Goal: Transaction & Acquisition: Purchase product/service

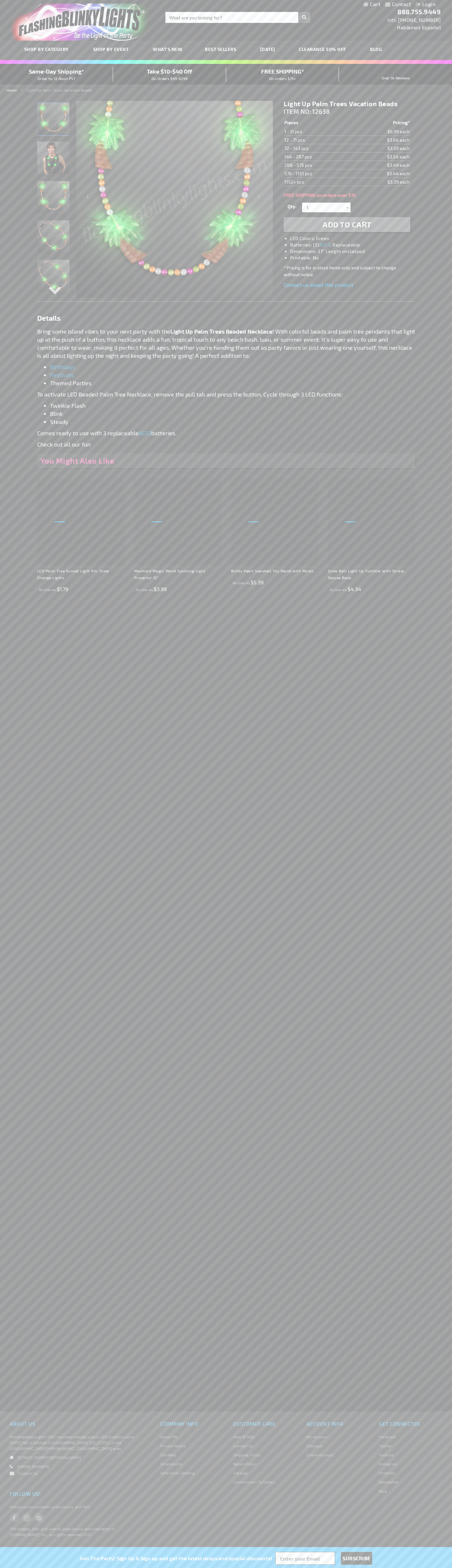
click at [347, 225] on span "Add to Cart" at bounding box center [347, 224] width 49 height 9
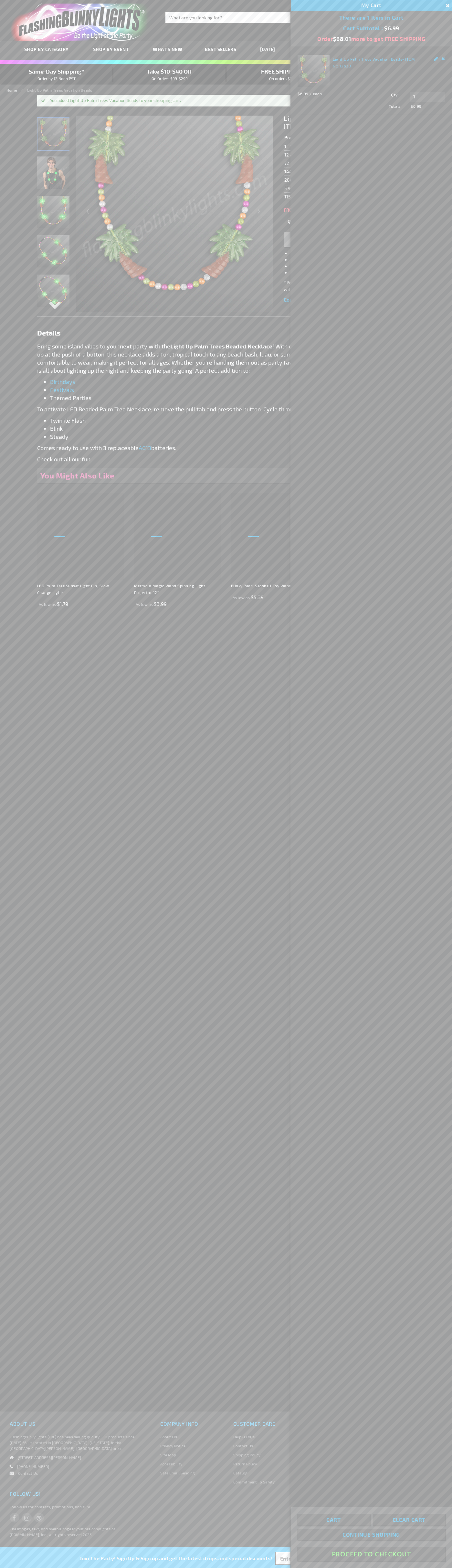
click at [371, 1554] on button "Proceed To Checkout" at bounding box center [371, 1554] width 148 height 15
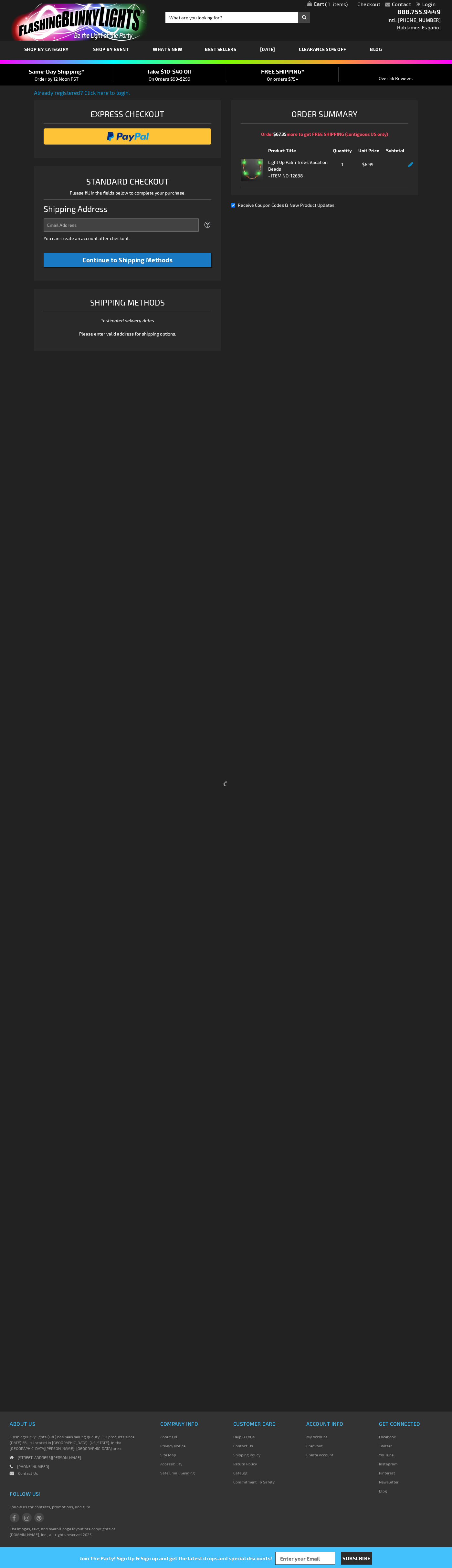
select select "US"
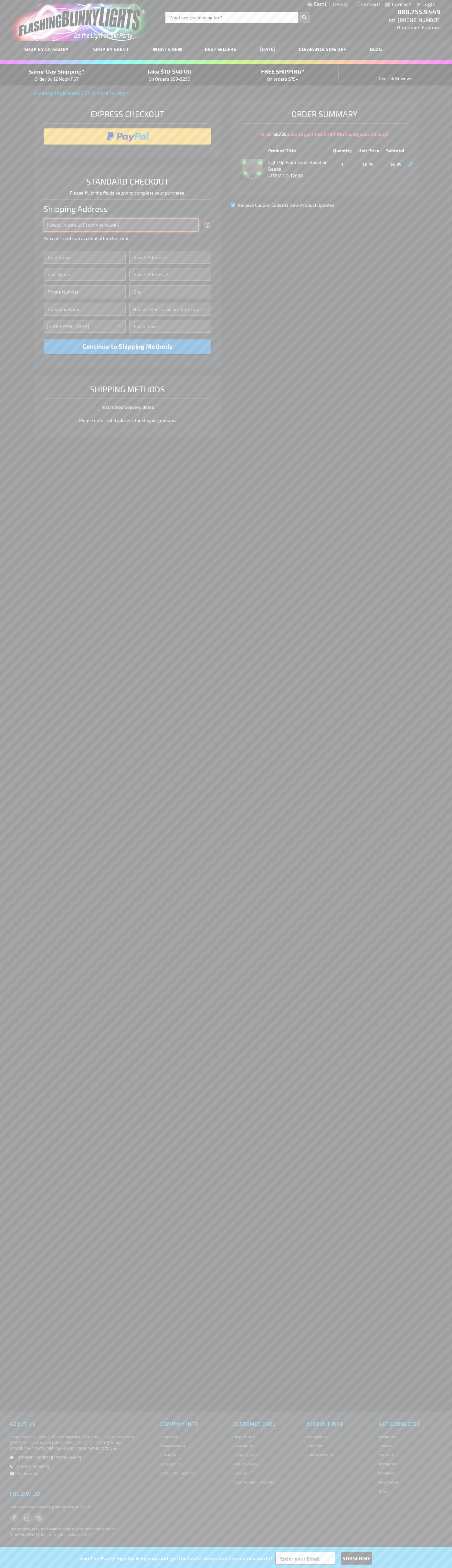
type input "[EMAIL_ADDRESS][DOMAIN_NAME]"
type input "John"
type input "201 S. Division St. McKinley Towne Center"
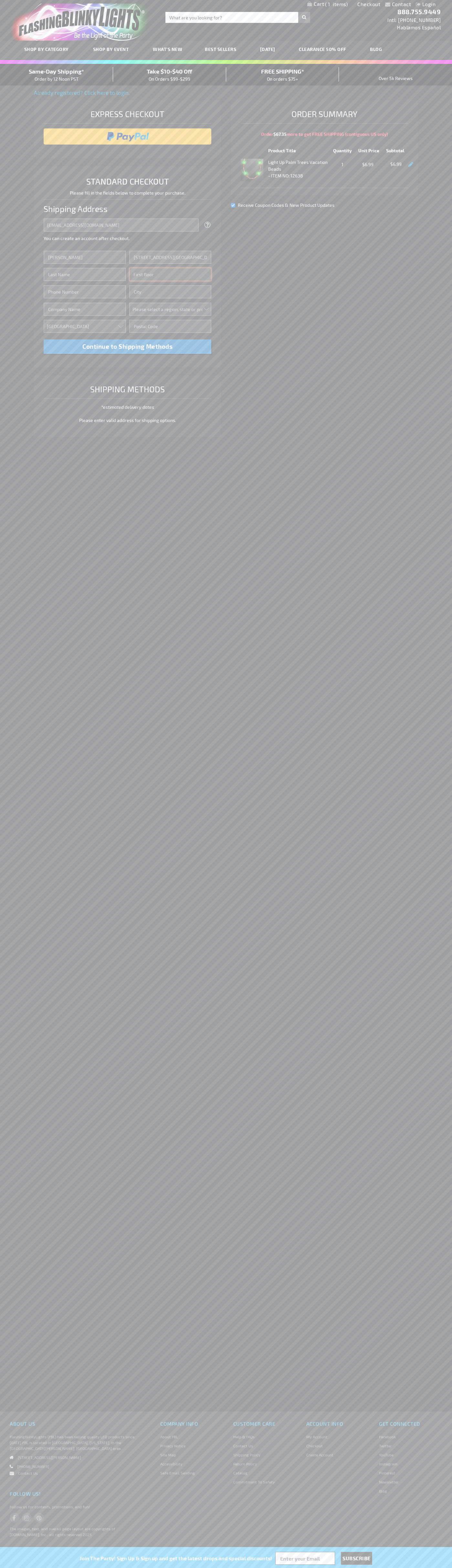
type input "First floor"
type input "ann arbor"
select select "33"
type input "48104"
type input "Smith"
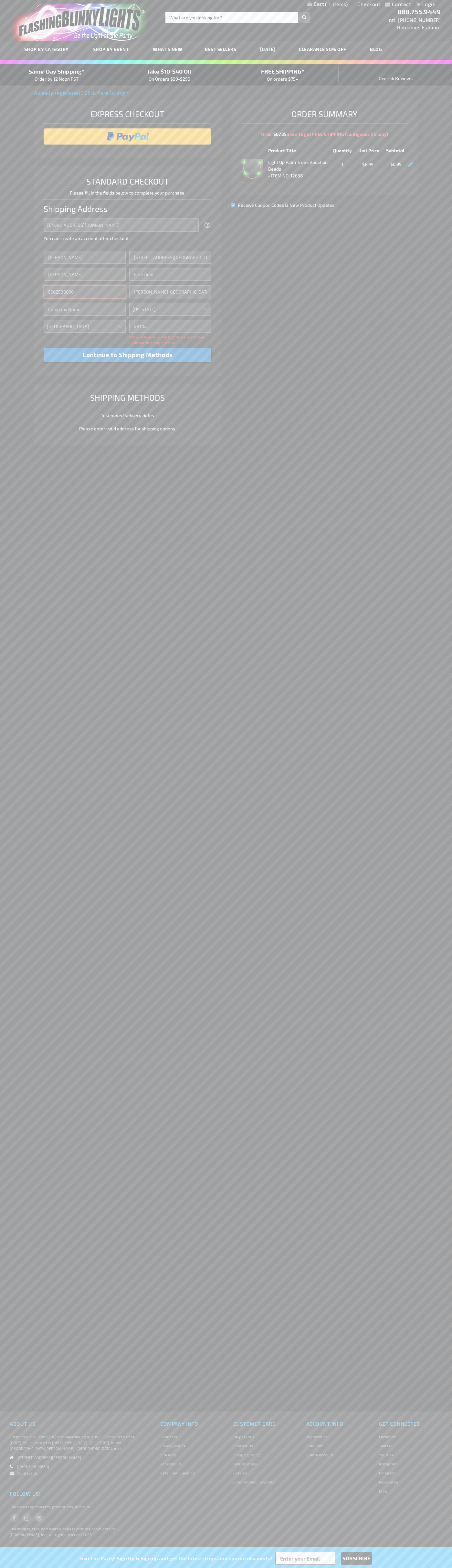
type input "6502530000"
type input "John Smith"
click at [57, 75] on div "Same-Day Shipping* Order by 12 Noon PST" at bounding box center [57, 74] width 113 height 15
click at [127, 136] on input "image" at bounding box center [127, 136] width 161 height 13
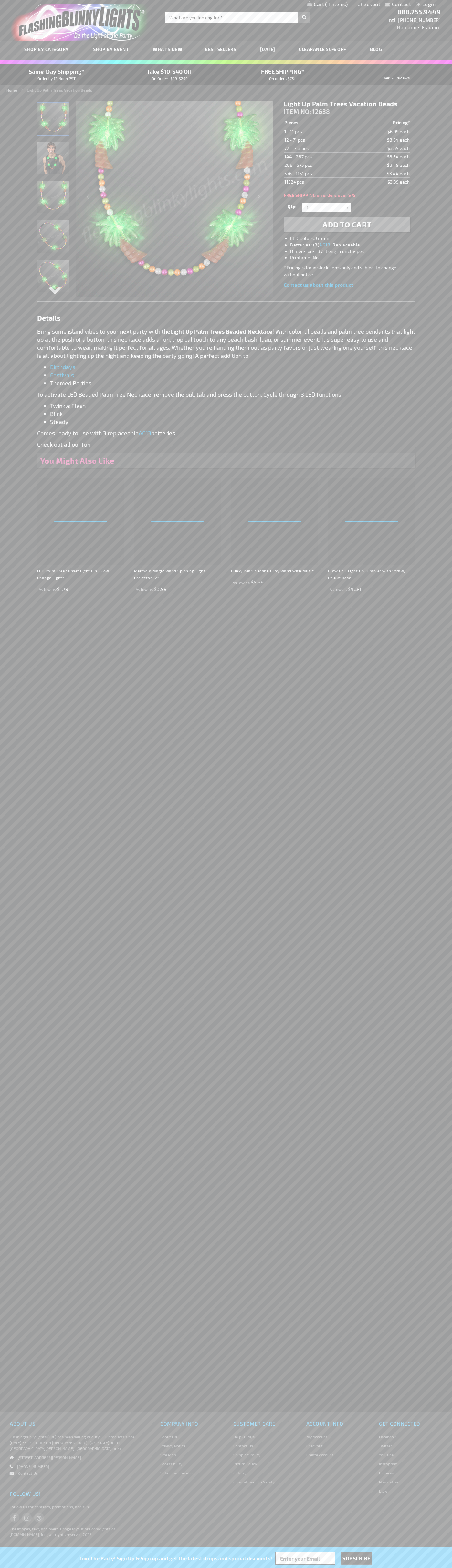
click at [327, 4] on span "1" at bounding box center [336, 4] width 23 height 6
